Goal: Transaction & Acquisition: Purchase product/service

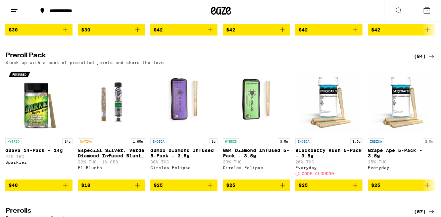
scroll to position [1775, 0]
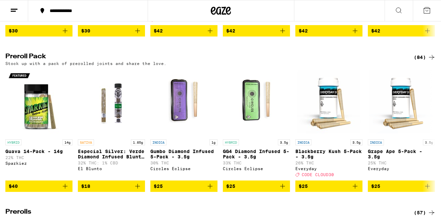
click at [432, 61] on icon at bounding box center [432, 57] width 8 height 8
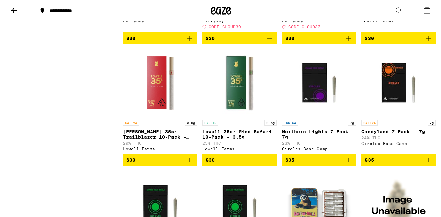
scroll to position [682, 0]
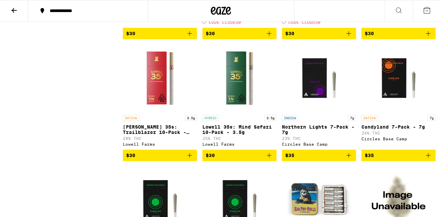
click at [269, 160] on icon "Add to bag" at bounding box center [269, 156] width 8 height 8
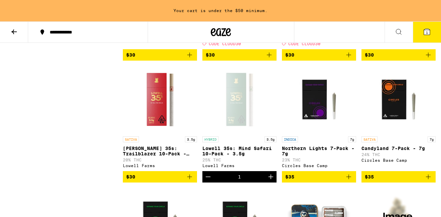
scroll to position [703, 0]
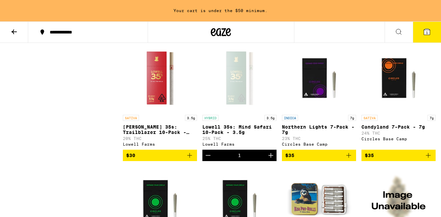
click at [191, 160] on icon "Add to bag" at bounding box center [190, 156] width 8 height 8
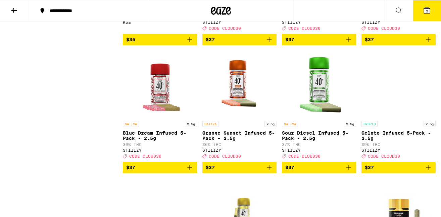
scroll to position [1050, 0]
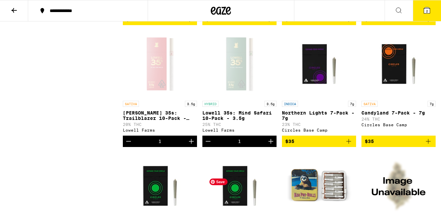
click at [207, 146] on icon "Decrement" at bounding box center [208, 142] width 8 height 8
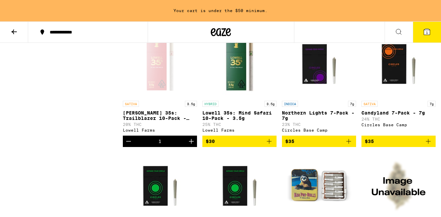
click at [127, 146] on icon "Decrement" at bounding box center [129, 142] width 8 height 8
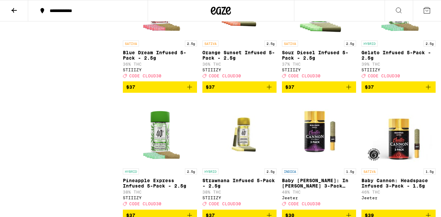
scroll to position [1134, 0]
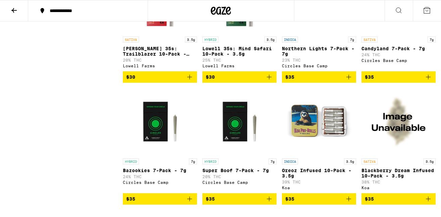
click at [270, 81] on icon "Add to bag" at bounding box center [269, 77] width 8 height 8
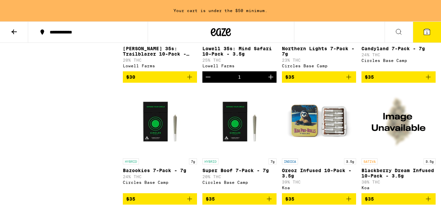
click at [192, 81] on icon "Add to bag" at bounding box center [190, 77] width 8 height 8
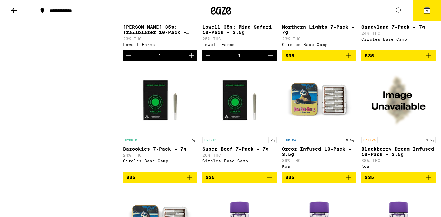
scroll to position [760, 0]
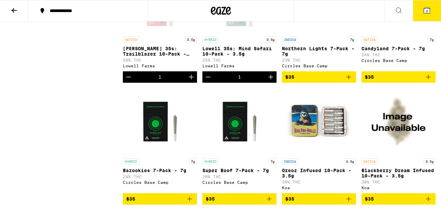
click at [426, 7] on icon at bounding box center [427, 10] width 6 height 6
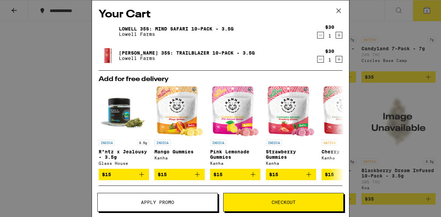
click at [340, 12] on icon at bounding box center [339, 11] width 4 height 4
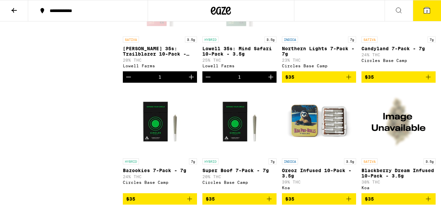
click at [16, 6] on icon at bounding box center [14, 10] width 8 height 8
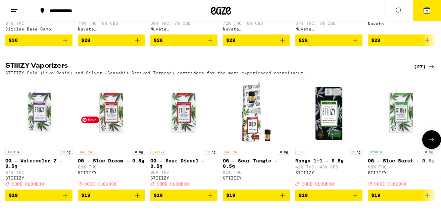
scroll to position [1240, 0]
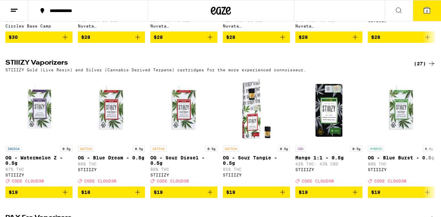
click at [432, 68] on icon at bounding box center [432, 64] width 8 height 8
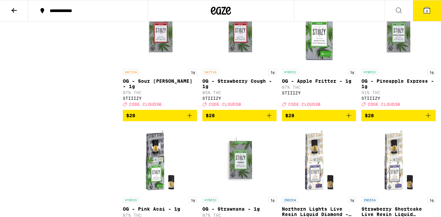
scroll to position [579, 0]
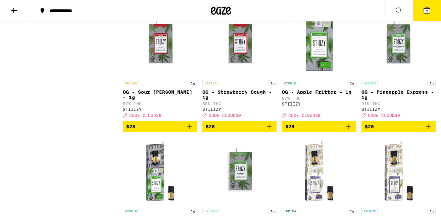
click at [430, 13] on icon at bounding box center [427, 10] width 6 height 6
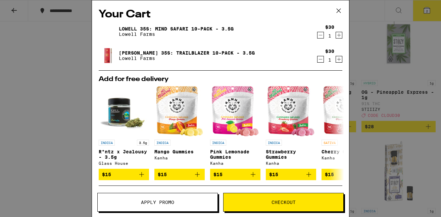
click at [340, 11] on icon at bounding box center [339, 11] width 10 height 10
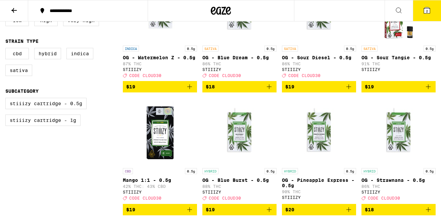
scroll to position [123, 0]
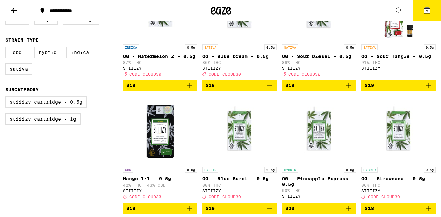
click at [53, 108] on label "STIIIZY Cartridge - 0.5g" at bounding box center [45, 102] width 81 height 11
click at [7, 98] on input "STIIIZY Cartridge - 0.5g" at bounding box center [7, 98] width 0 height 0
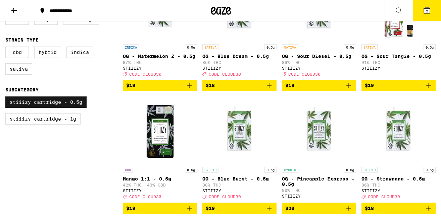
click at [44, 108] on label "STIIIZY Cartridge - 0.5g" at bounding box center [45, 102] width 81 height 11
click at [7, 98] on input "STIIIZY Cartridge - 0.5g" at bounding box center [7, 98] width 0 height 0
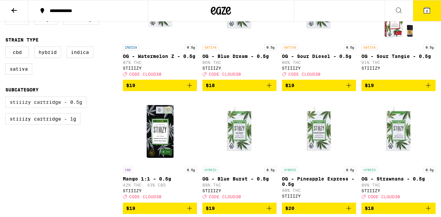
click at [55, 108] on label "STIIIZY Cartridge - 0.5g" at bounding box center [45, 102] width 81 height 11
click at [7, 98] on input "STIIIZY Cartridge - 0.5g" at bounding box center [7, 98] width 0 height 0
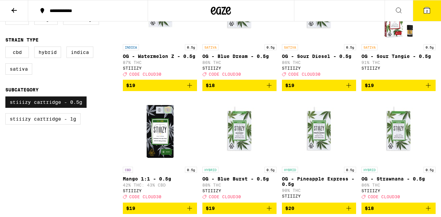
click at [50, 108] on label "STIIIZY Cartridge - 0.5g" at bounding box center [45, 102] width 81 height 11
click at [7, 98] on input "STIIIZY Cartridge - 0.5g" at bounding box center [7, 98] width 0 height 0
checkbox input "false"
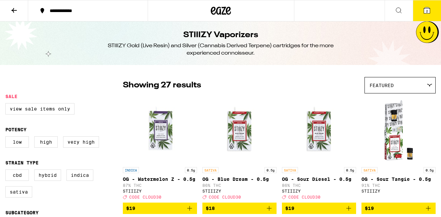
click at [387, 83] on span "Featured" at bounding box center [382, 85] width 24 height 5
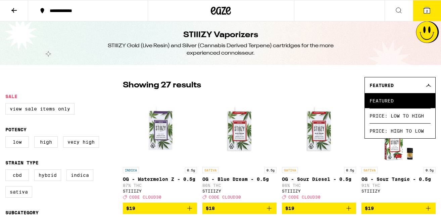
click at [321, 79] on div "Showing 27 results Featured Featured Price: Low to High Price: High to Low" at bounding box center [279, 85] width 313 height 16
click at [396, 85] on div "Featured" at bounding box center [400, 86] width 70 height 16
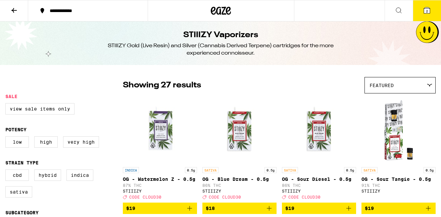
click at [15, 10] on icon at bounding box center [13, 10] width 5 height 5
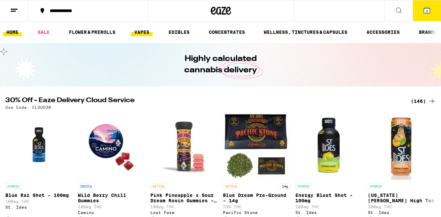
click at [140, 30] on link "VAPES" at bounding box center [142, 32] width 22 height 8
click at [142, 32] on link "VAPES" at bounding box center [142, 32] width 22 height 8
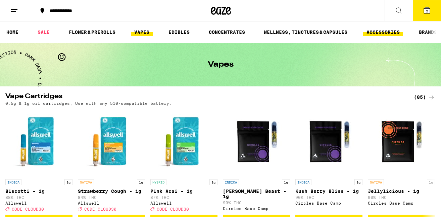
click at [375, 33] on link "ACCESSORIES" at bounding box center [383, 32] width 40 height 8
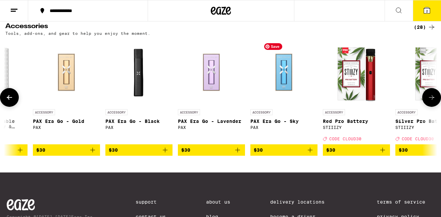
scroll to position [0, 1279]
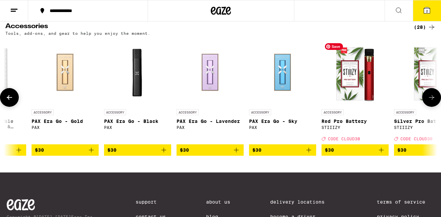
click at [348, 73] on img "Open page for Red Pro Battery from STIIIZY" at bounding box center [355, 72] width 67 height 67
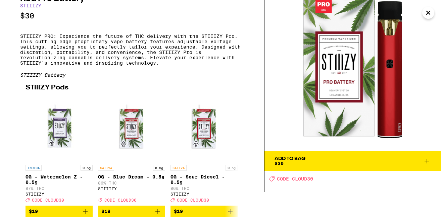
scroll to position [37, 0]
click at [293, 157] on div "Add To Bag $30" at bounding box center [290, 161] width 31 height 9
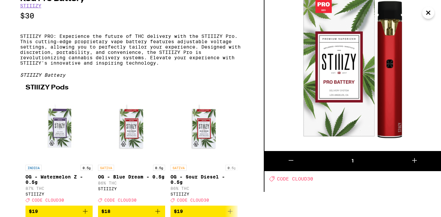
scroll to position [0, 0]
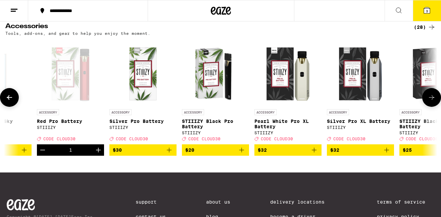
scroll to position [0, 1562]
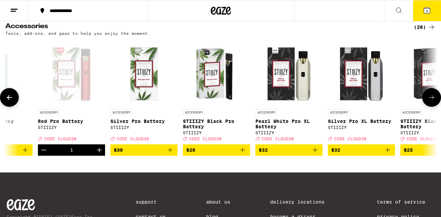
click at [45, 154] on icon "Decrement" at bounding box center [44, 150] width 8 height 8
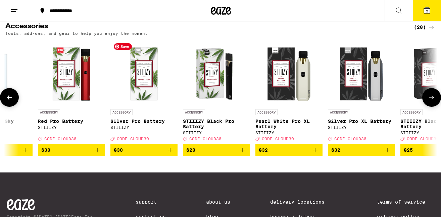
click at [143, 66] on img "Open page for Silver Pro Battery from STIIIZY" at bounding box center [143, 72] width 67 height 67
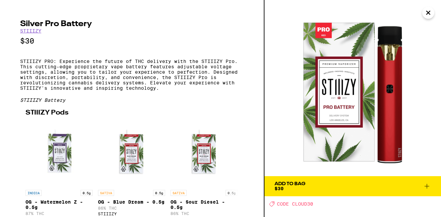
click at [296, 188] on div "Add To Bag $30" at bounding box center [290, 186] width 31 height 9
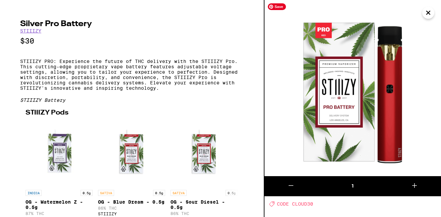
click at [430, 16] on icon "Close" at bounding box center [428, 13] width 8 height 10
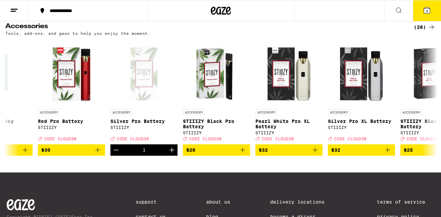
click at [426, 12] on icon at bounding box center [427, 10] width 6 height 6
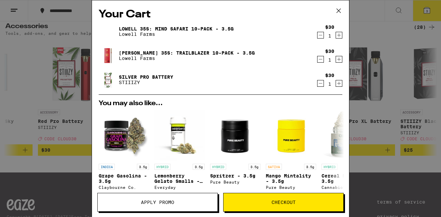
click at [338, 10] on icon at bounding box center [339, 11] width 4 height 4
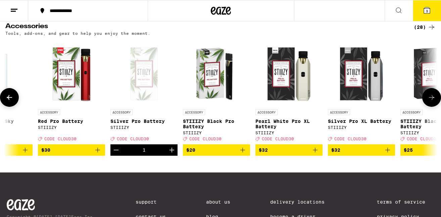
click at [118, 153] on icon "Decrement" at bounding box center [116, 150] width 8 height 8
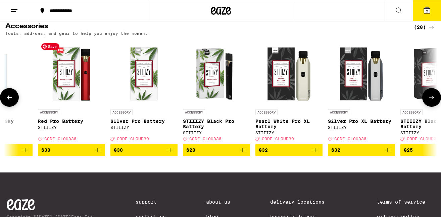
click at [75, 76] on img "Open page for Red Pro Battery from STIIIZY" at bounding box center [71, 72] width 67 height 67
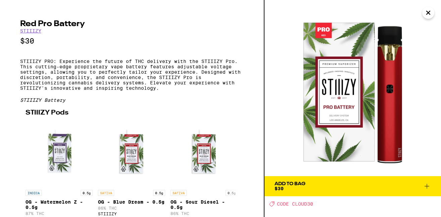
click at [428, 185] on icon at bounding box center [427, 187] width 8 height 8
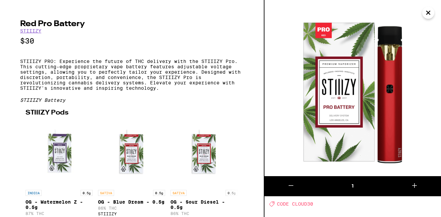
click at [427, 14] on icon "Close" at bounding box center [428, 12] width 3 height 3
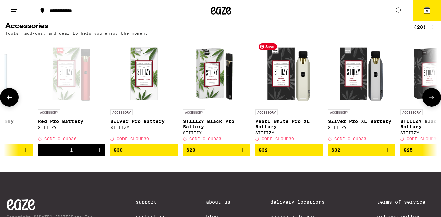
click at [287, 78] on img "Open page for Pearl White Pro XL Battery from STIIIZY" at bounding box center [288, 72] width 67 height 67
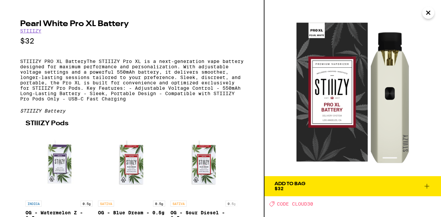
click at [431, 16] on icon "Close" at bounding box center [428, 13] width 8 height 10
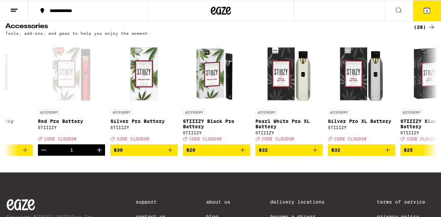
click at [430, 11] on icon at bounding box center [427, 10] width 8 height 8
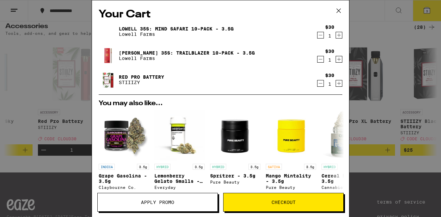
scroll to position [9, 0]
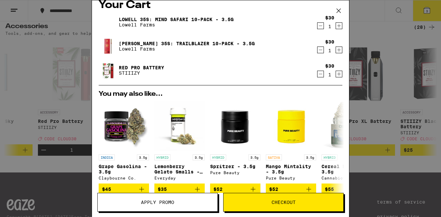
click at [263, 203] on span "Checkout" at bounding box center [284, 202] width 120 height 5
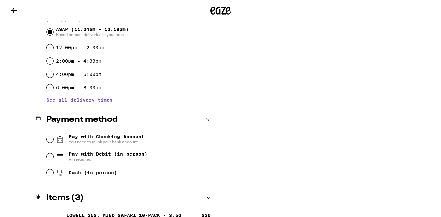
scroll to position [198, 0]
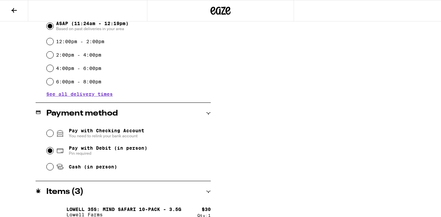
click at [51, 152] on input "Pay with Debit (in person) Pin required" at bounding box center [50, 151] width 7 height 7
radio input "true"
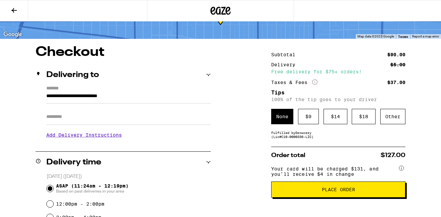
scroll to position [46, 0]
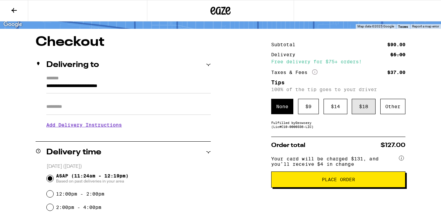
click at [360, 107] on div "$ 18" at bounding box center [364, 106] width 24 height 15
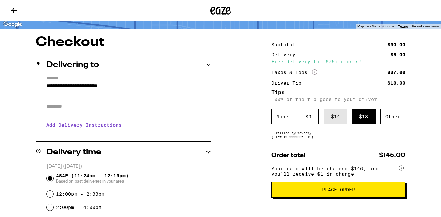
click at [335, 119] on div "$ 14" at bounding box center [336, 116] width 24 height 15
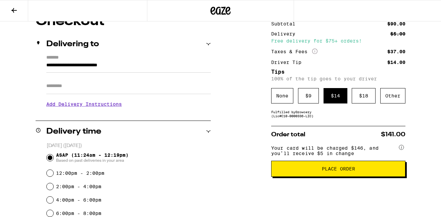
scroll to position [60, 0]
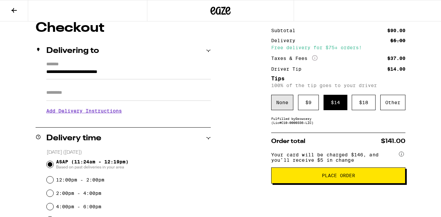
click at [285, 96] on div "None" at bounding box center [282, 102] width 22 height 15
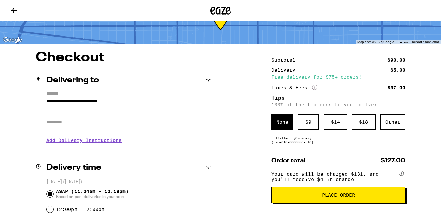
scroll to position [32, 0]
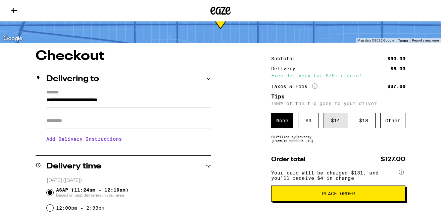
click at [338, 121] on div "$ 14" at bounding box center [336, 120] width 24 height 15
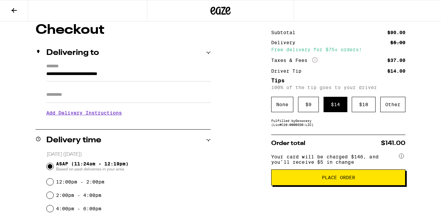
scroll to position [50, 0]
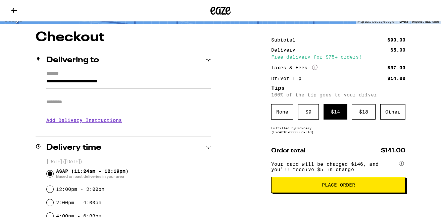
click at [333, 188] on span "Place Order" at bounding box center [338, 185] width 33 height 5
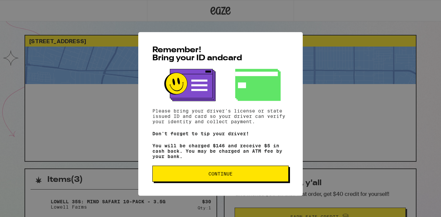
click at [210, 171] on span "Continue" at bounding box center [220, 168] width 24 height 5
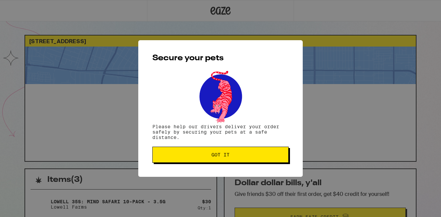
click at [204, 155] on span "Got it" at bounding box center [220, 155] width 125 height 5
